Goal: Information Seeking & Learning: Learn about a topic

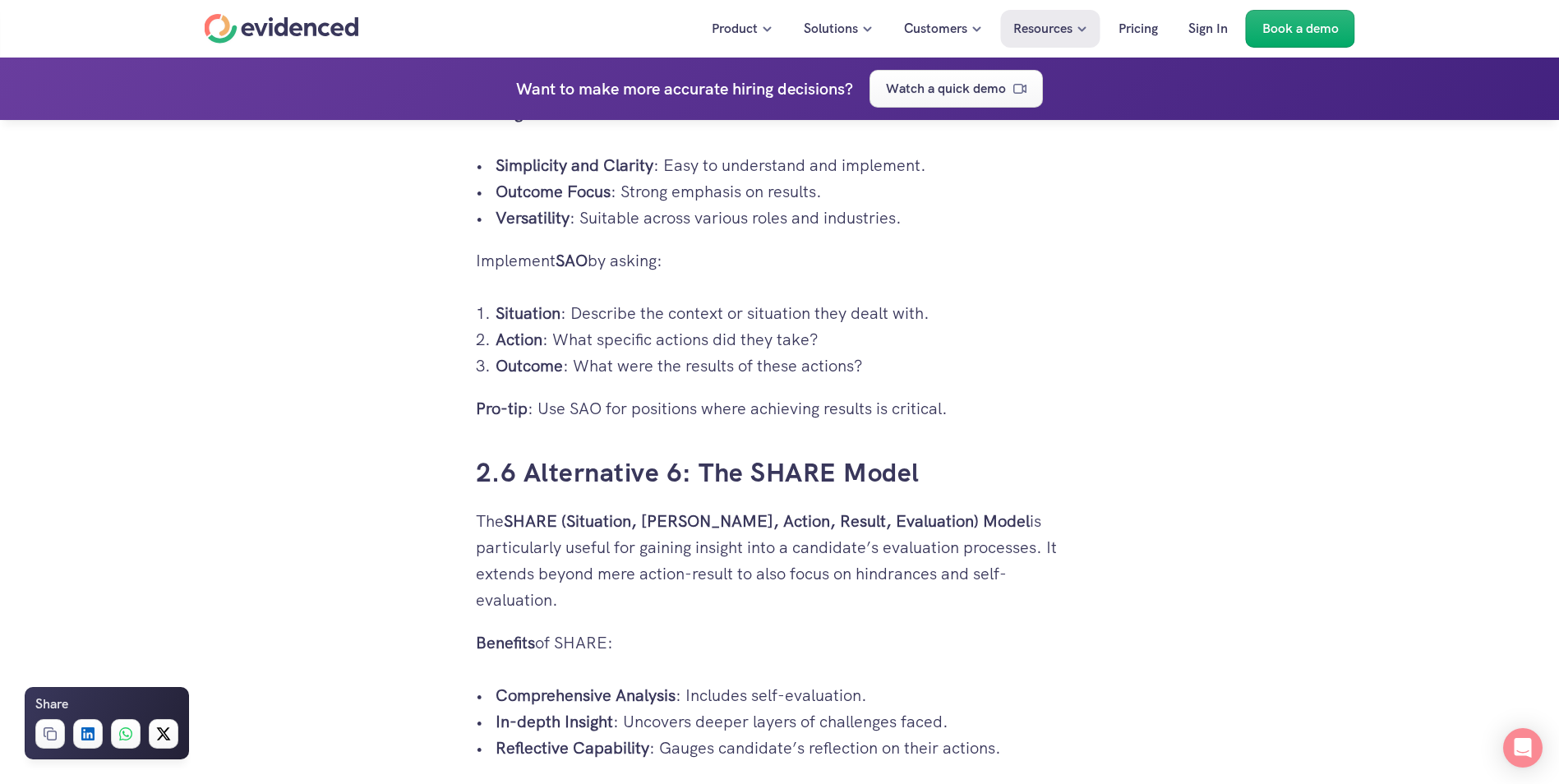
scroll to position [5424, 0]
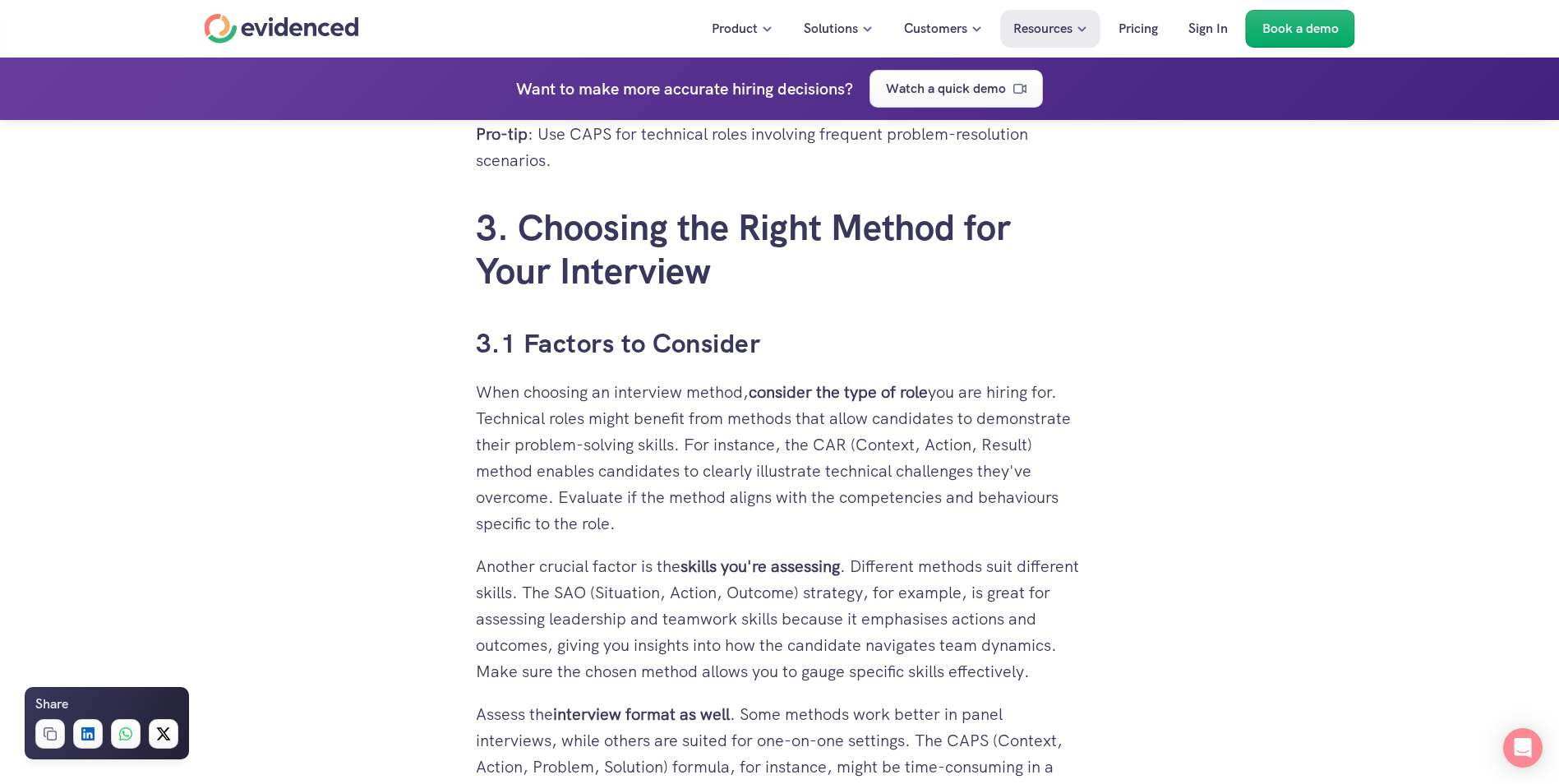
scroll to position [7396, 0]
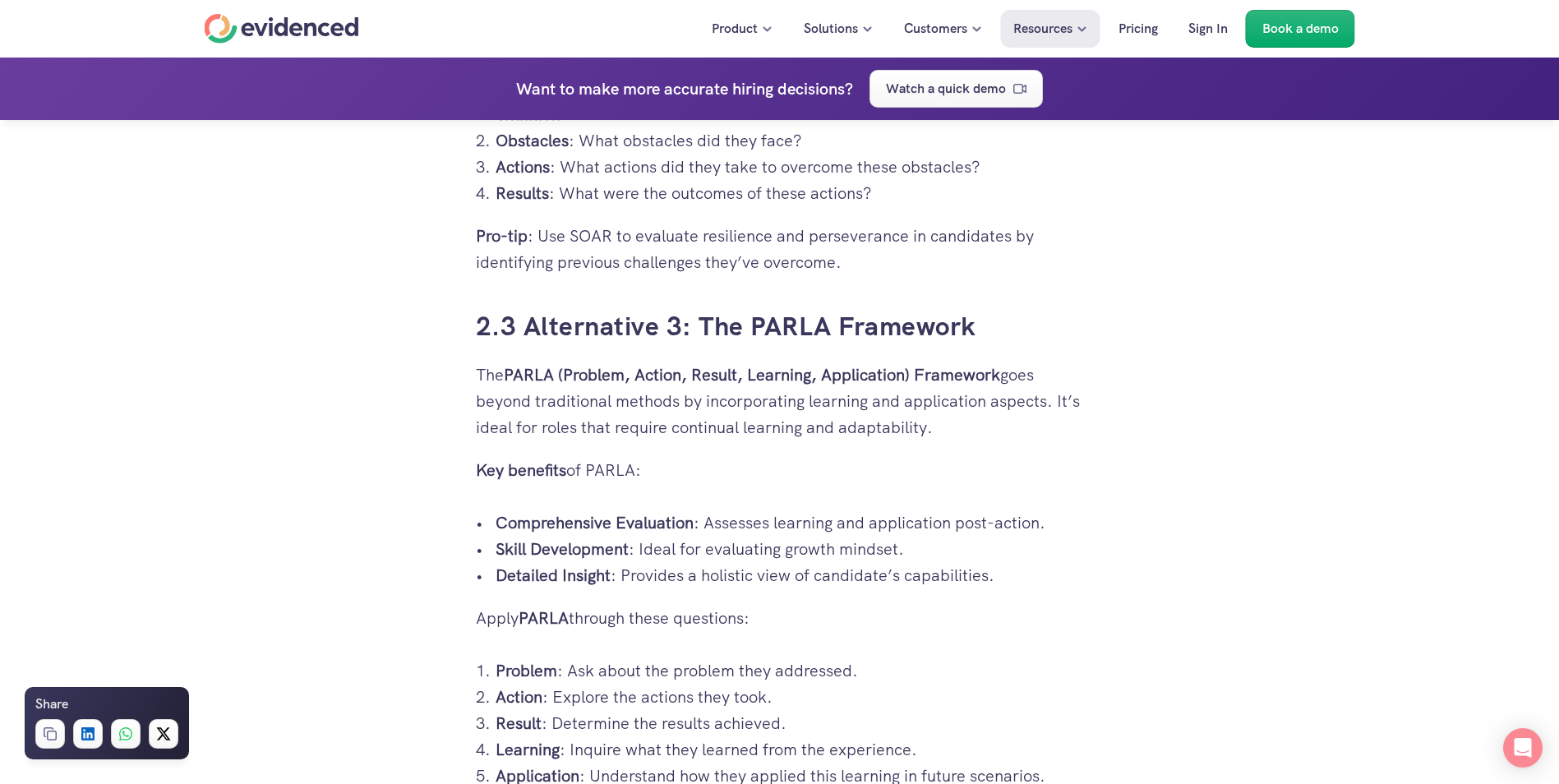
scroll to position [3616, 0]
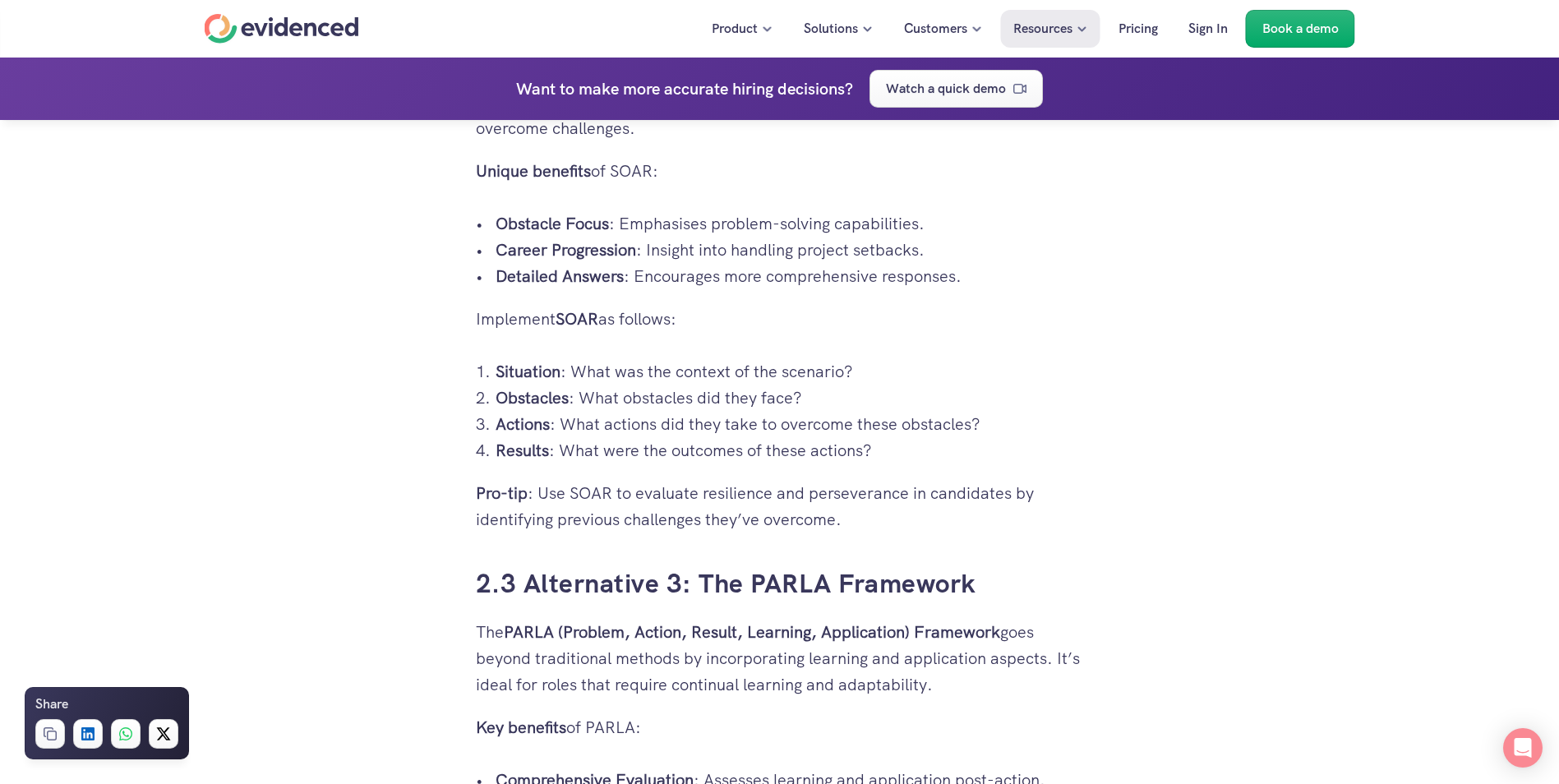
drag, startPoint x: 392, startPoint y: 404, endPoint x: 319, endPoint y: 415, distance: 73.8
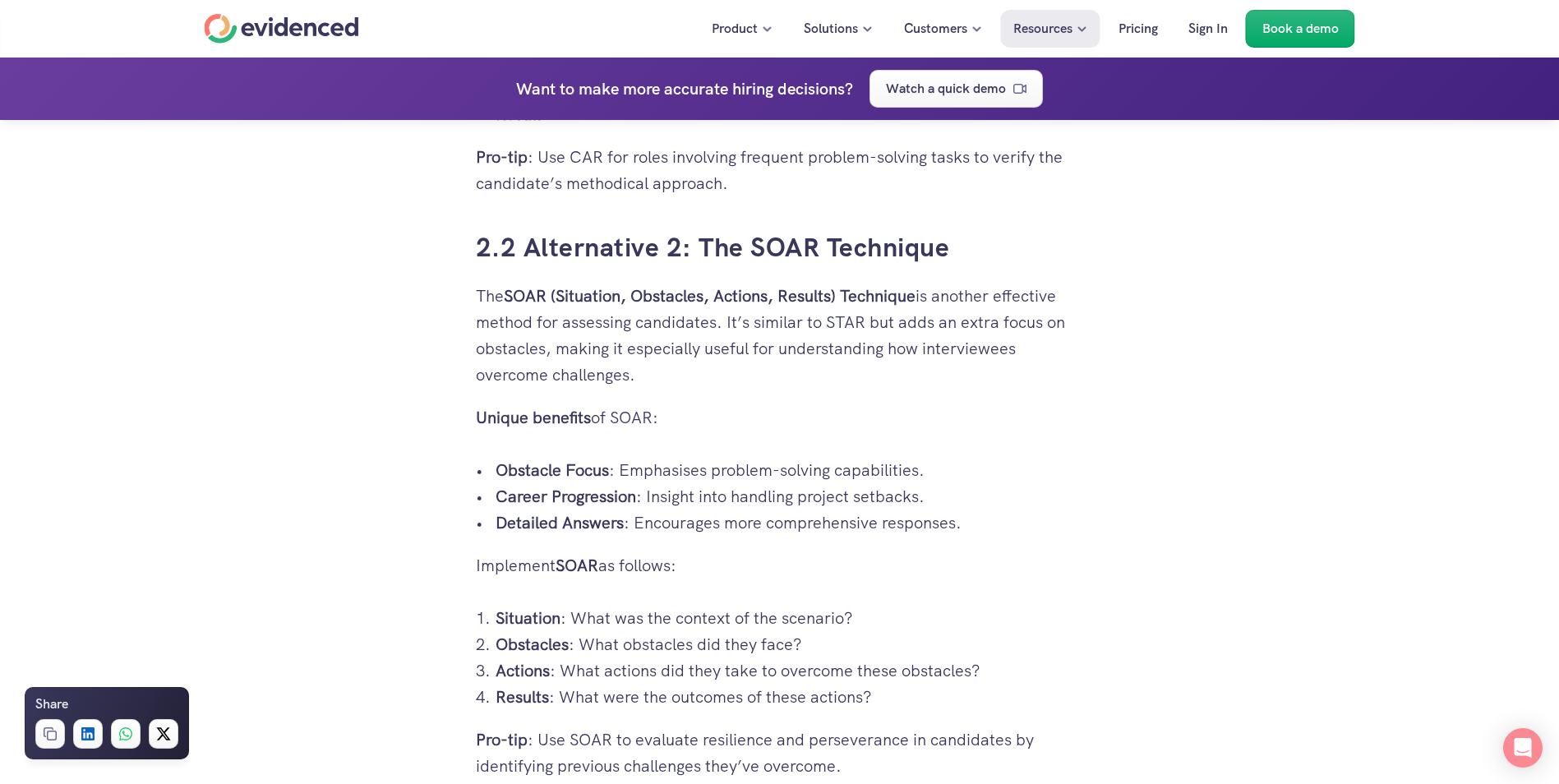
scroll to position [3452, 0]
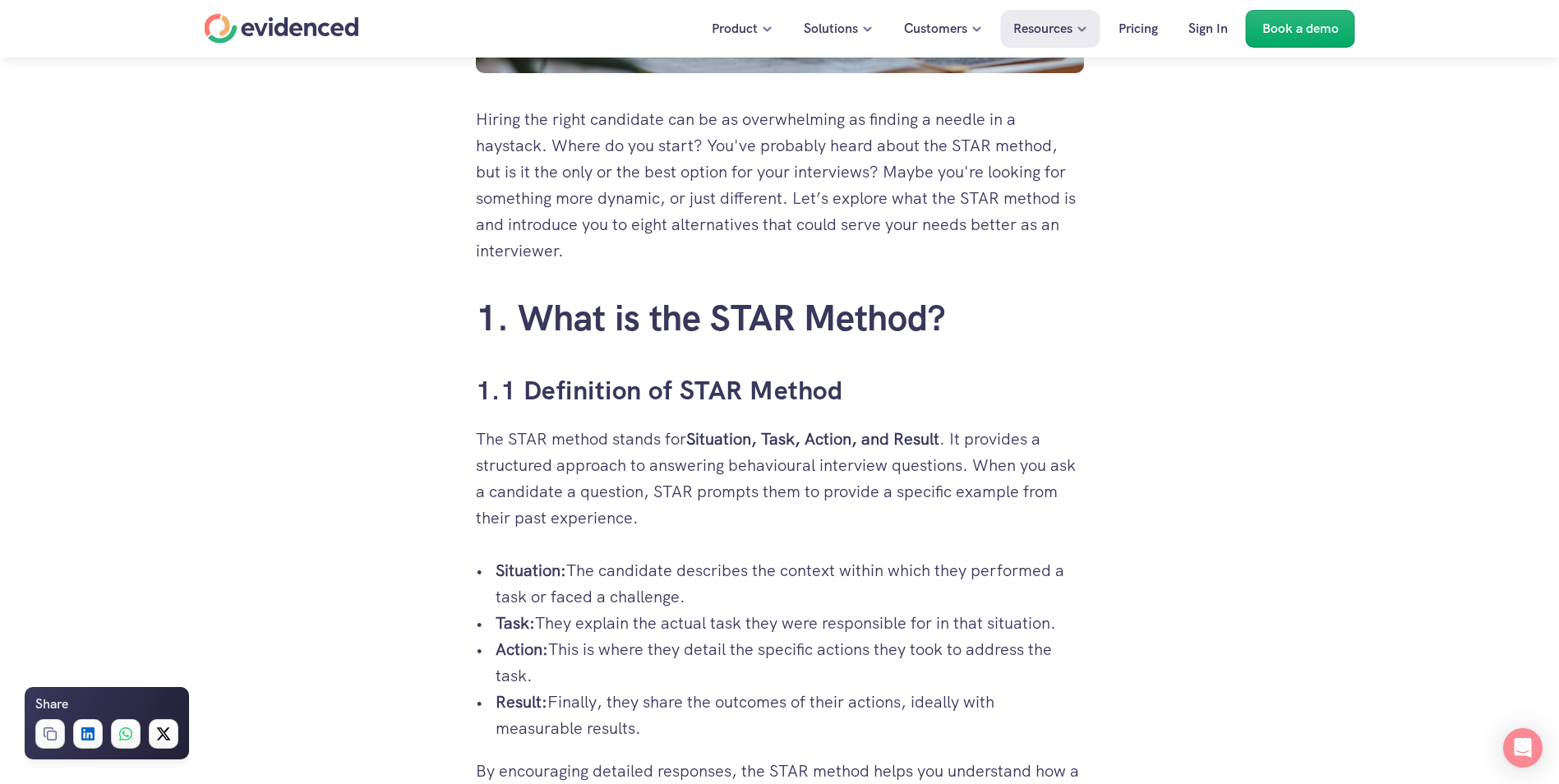
scroll to position [740, 0]
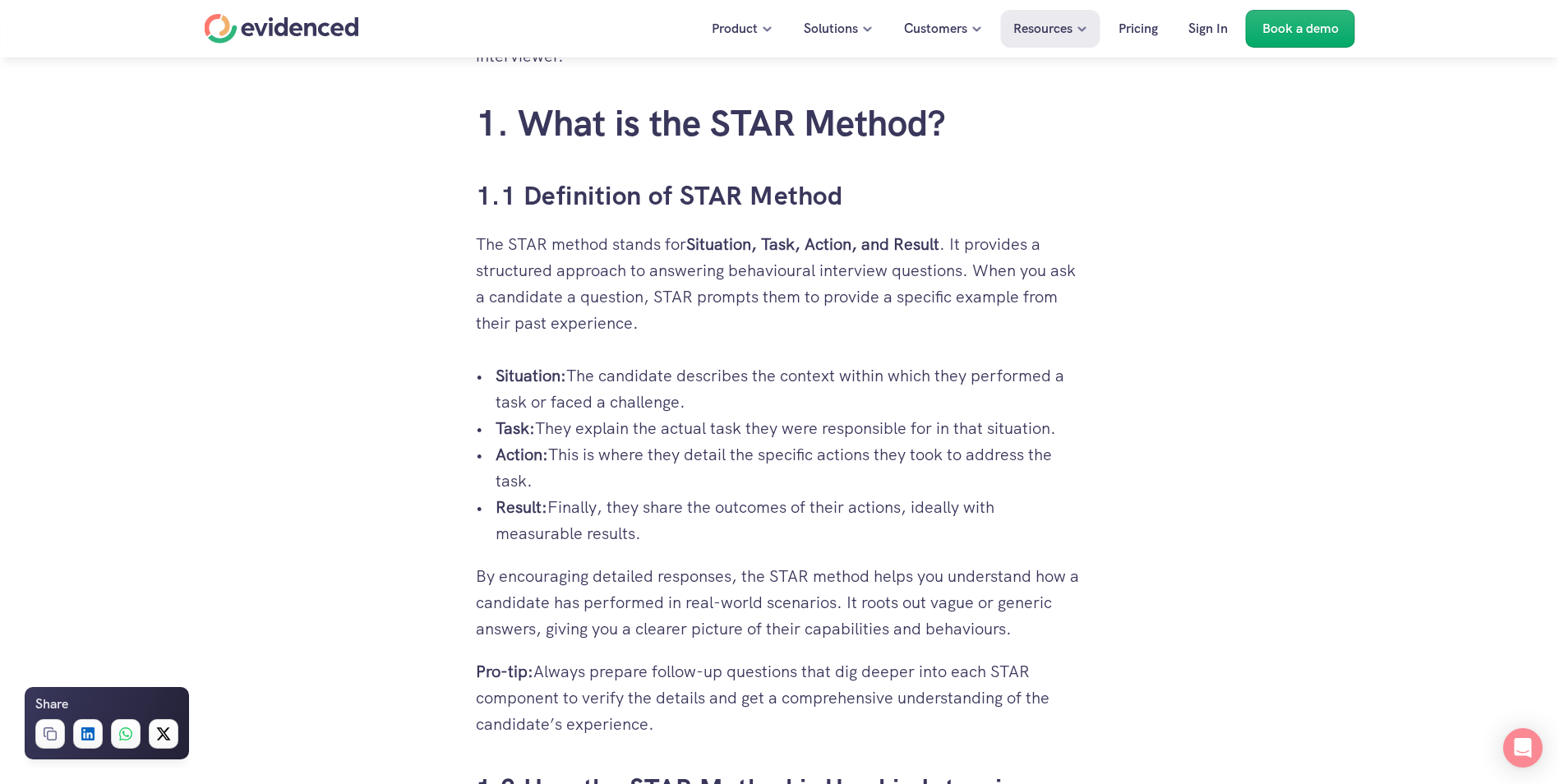
scroll to position [822, 0]
